Goal: Check status

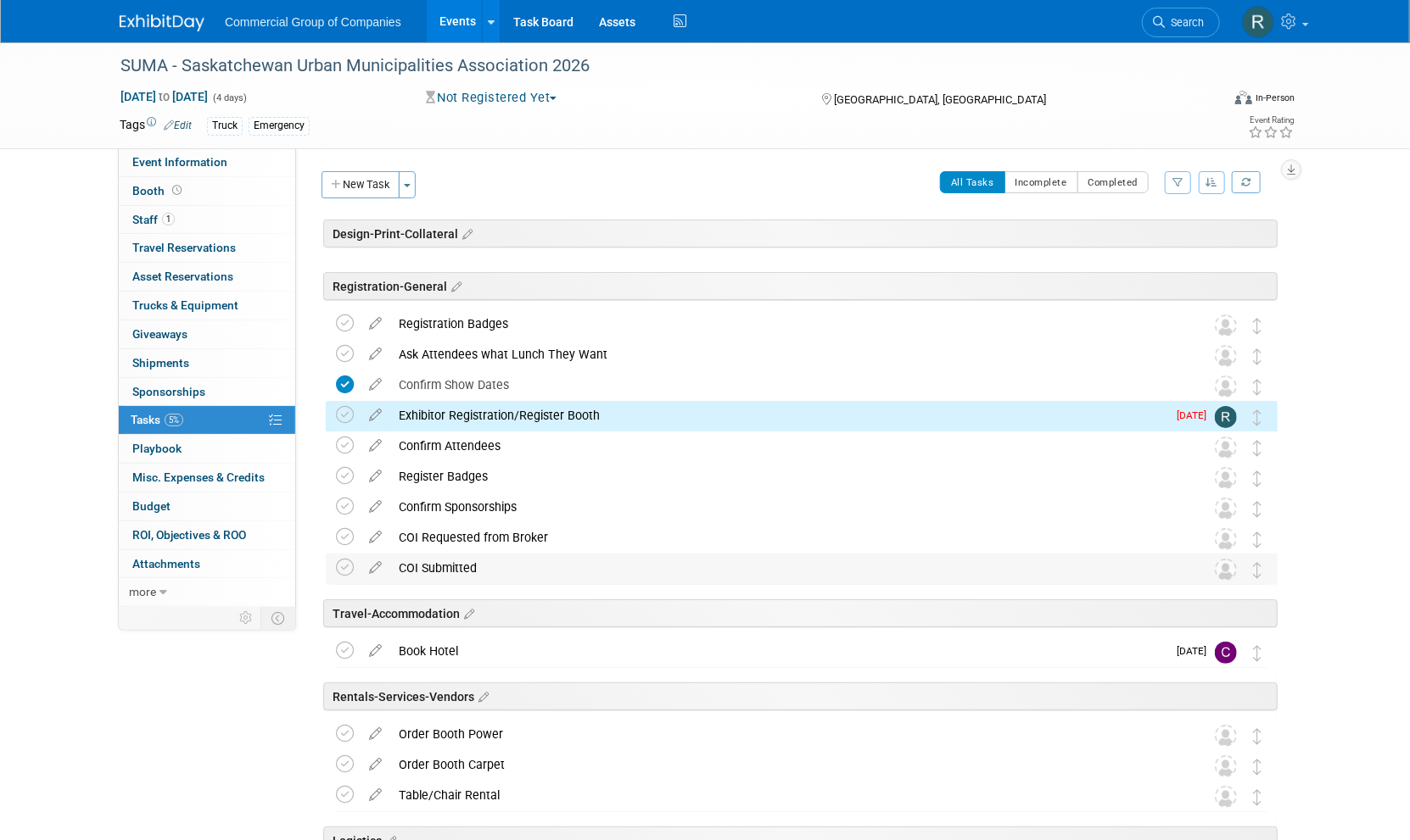
scroll to position [123, 0]
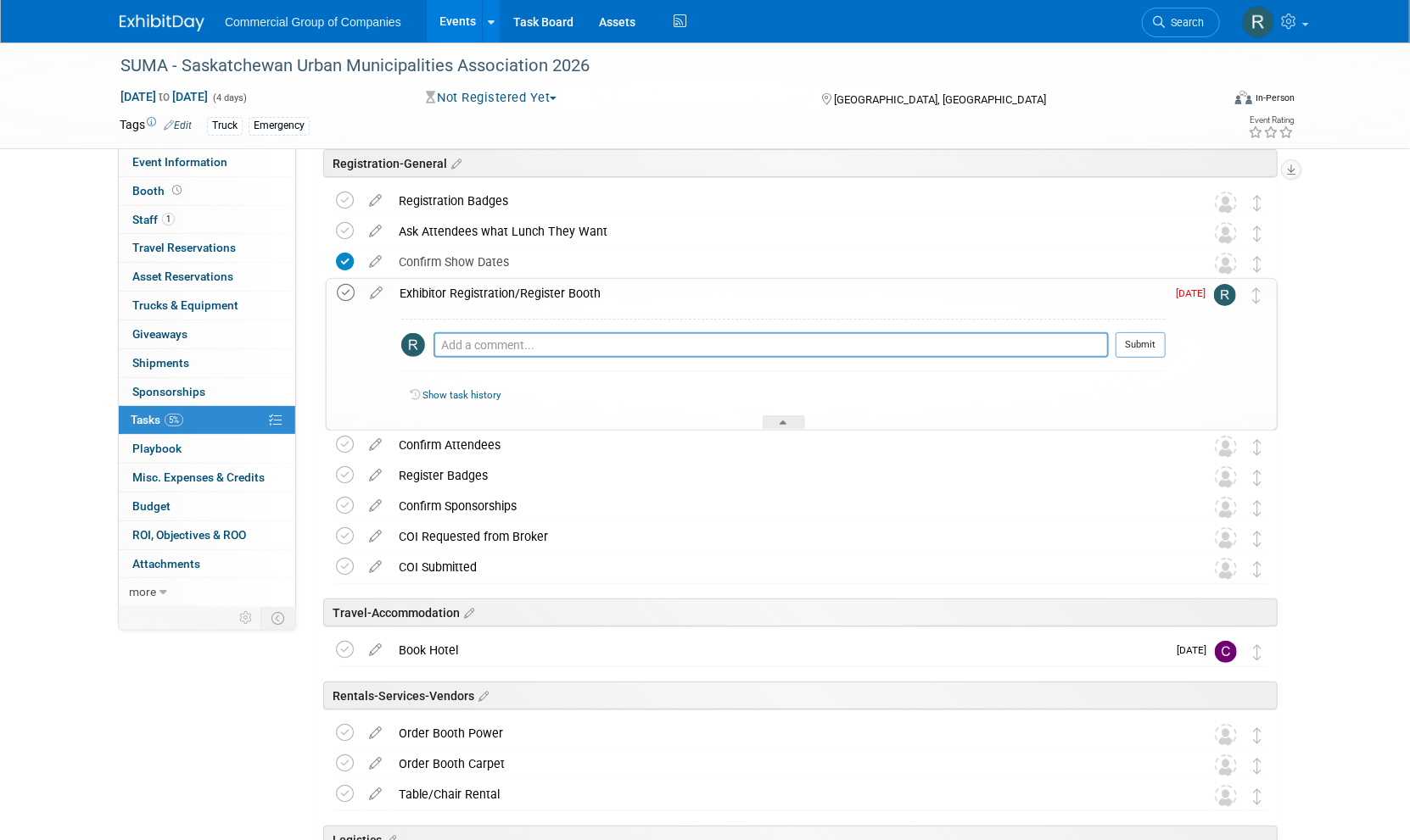
click at [344, 294] on icon at bounding box center [345, 293] width 18 height 18
click at [262, 681] on div "Event Information Event Info Booth Booth 1 Staff 1 Staff 0 Travel Reservations …" at bounding box center [705, 601] width 1196 height 1362
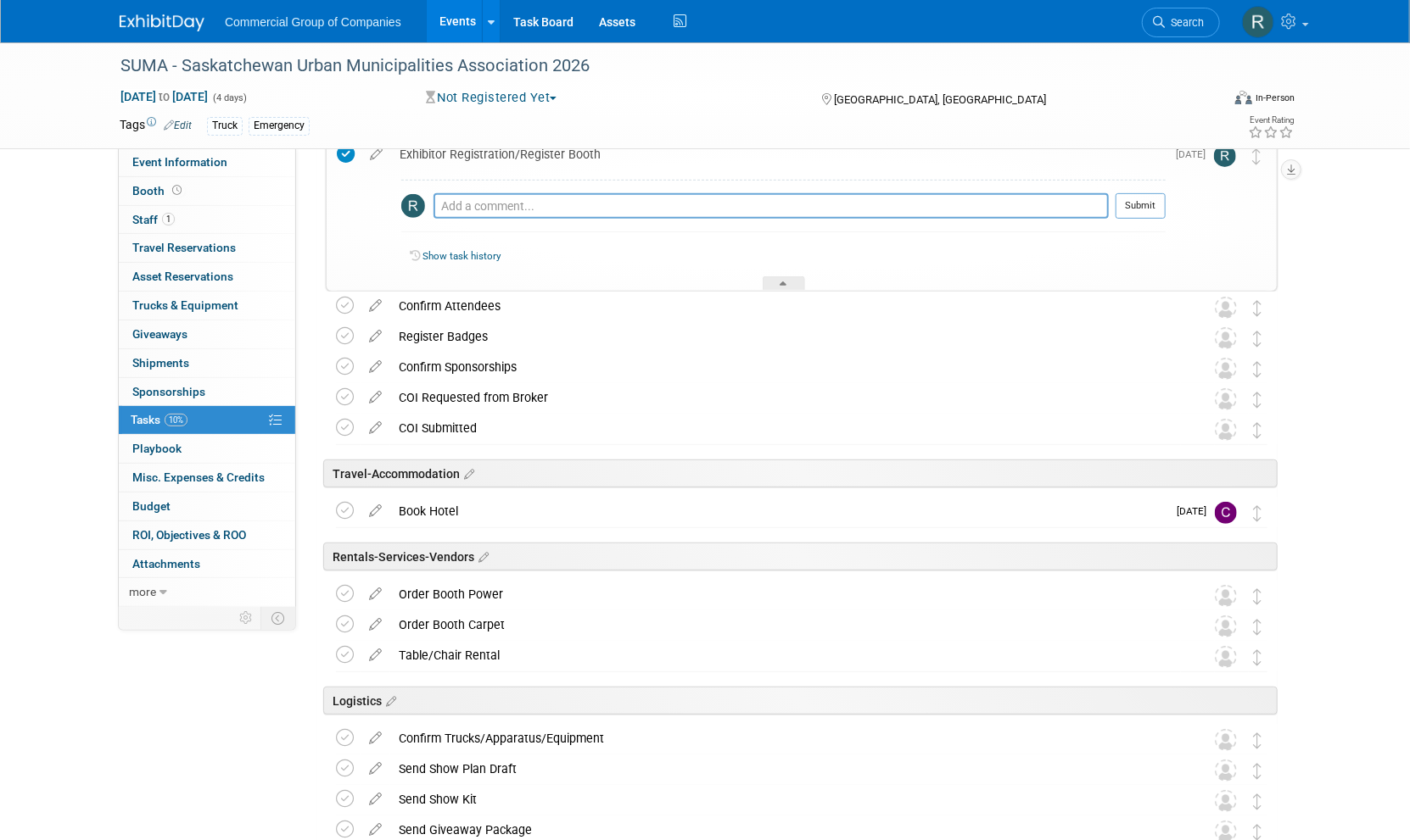
scroll to position [299, 0]
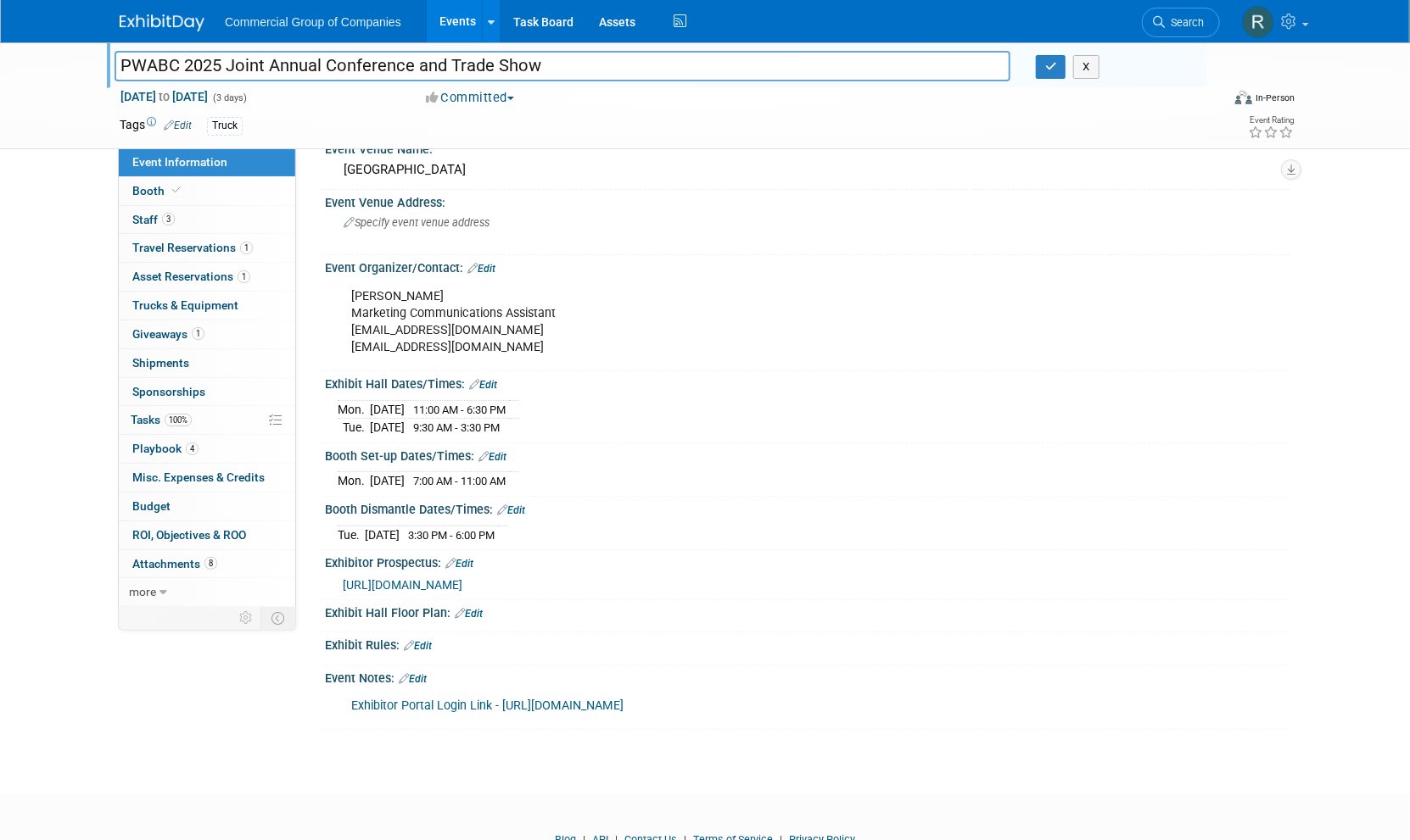
scroll to position [180, 0]
